Goal: Check status: Check status

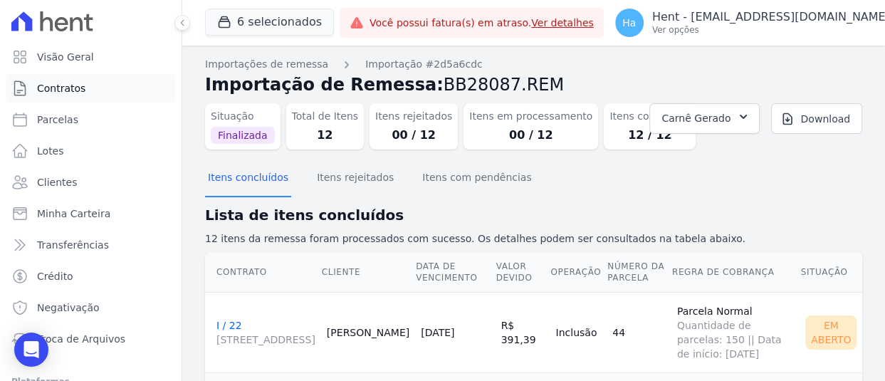
scroll to position [214, 0]
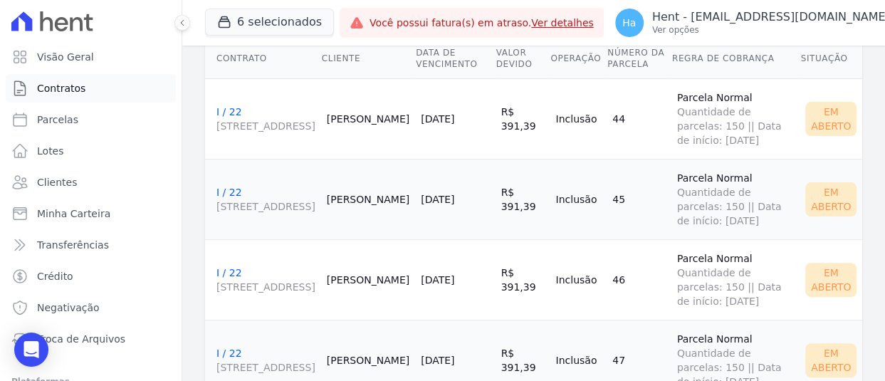
click at [63, 88] on span "Contratos" at bounding box center [61, 88] width 48 height 14
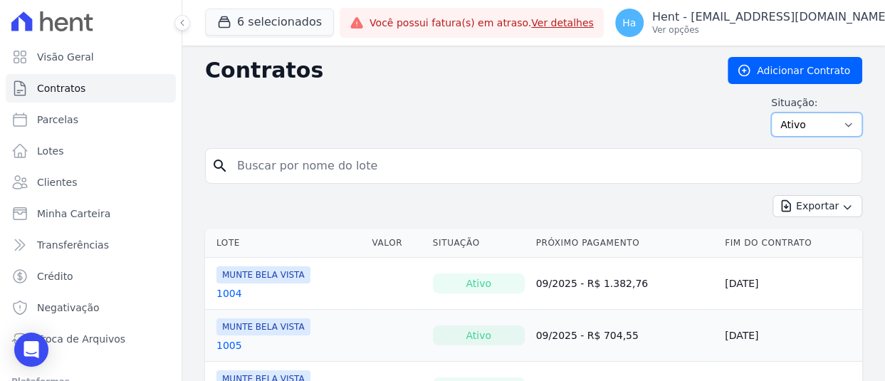
click at [840, 125] on select "Ativo Todos Pausado Distratado Rascunho Expirado Encerrado" at bounding box center [816, 125] width 91 height 24
select select "draft"
click at [771, 113] on select "Ativo Todos Pausado Distratado Rascunho Expirado Encerrado" at bounding box center [816, 125] width 91 height 24
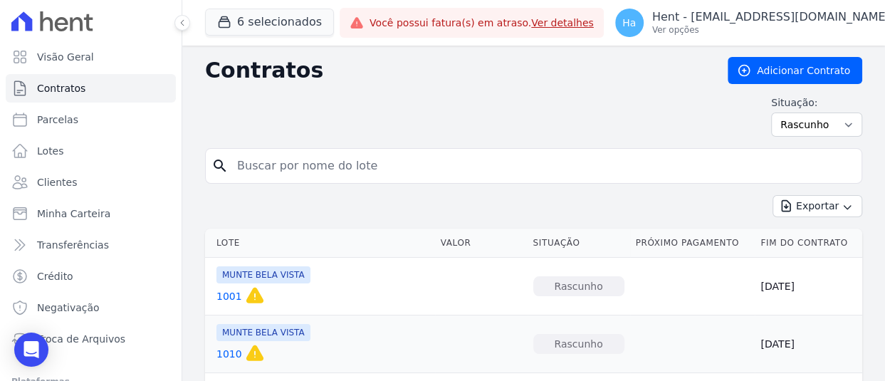
click at [224, 298] on link "1001" at bounding box center [229, 296] width 26 height 14
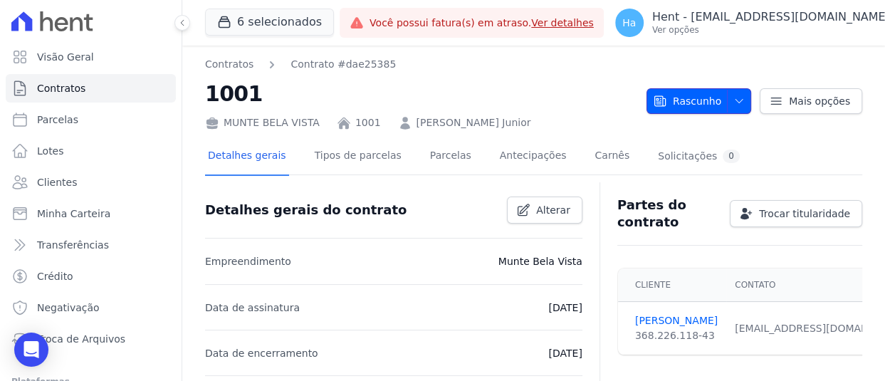
click at [733, 103] on icon "button" at bounding box center [738, 100] width 11 height 11
